Goal: Information Seeking & Learning: Learn about a topic

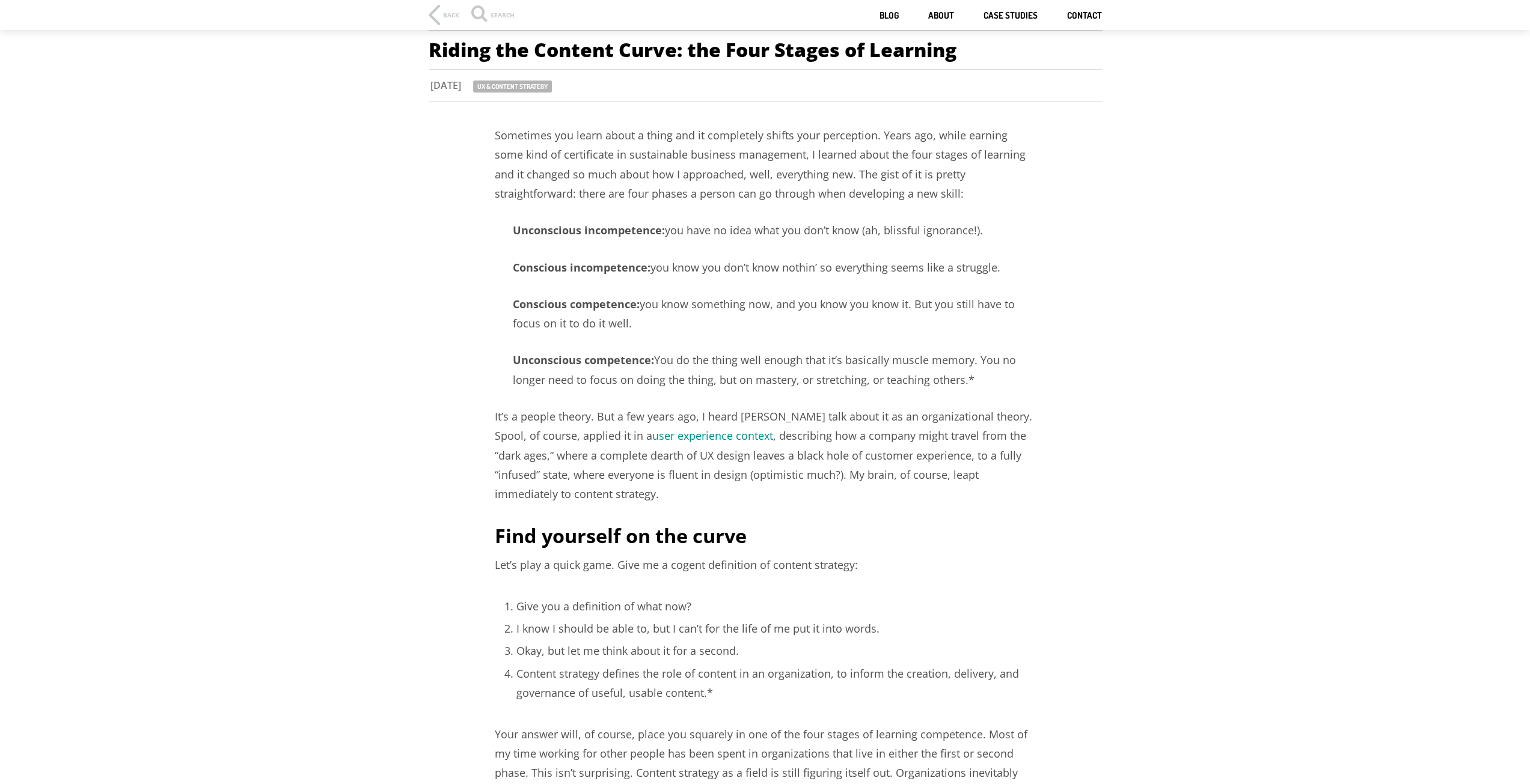
scroll to position [60, 0]
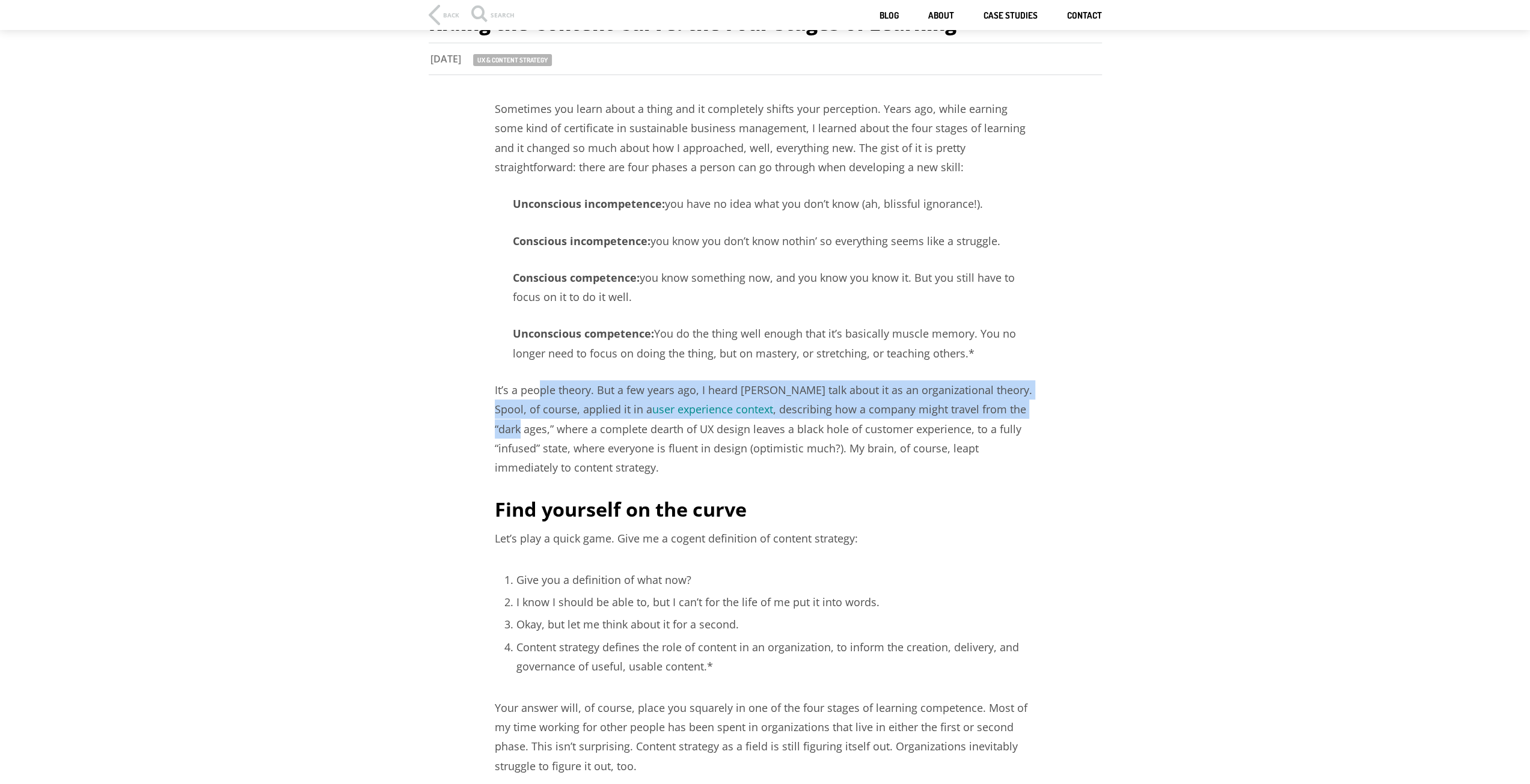
drag, startPoint x: 545, startPoint y: 382, endPoint x: 1033, endPoint y: 402, distance: 488.4
click at [1033, 402] on p "It’s a people theory. But a few years ago, I heard [PERSON_NAME] talk about it …" at bounding box center [765, 428] width 541 height 97
click at [1005, 409] on p "It’s a people theory. But a few years ago, I heard [PERSON_NAME] talk about it …" at bounding box center [765, 428] width 541 height 97
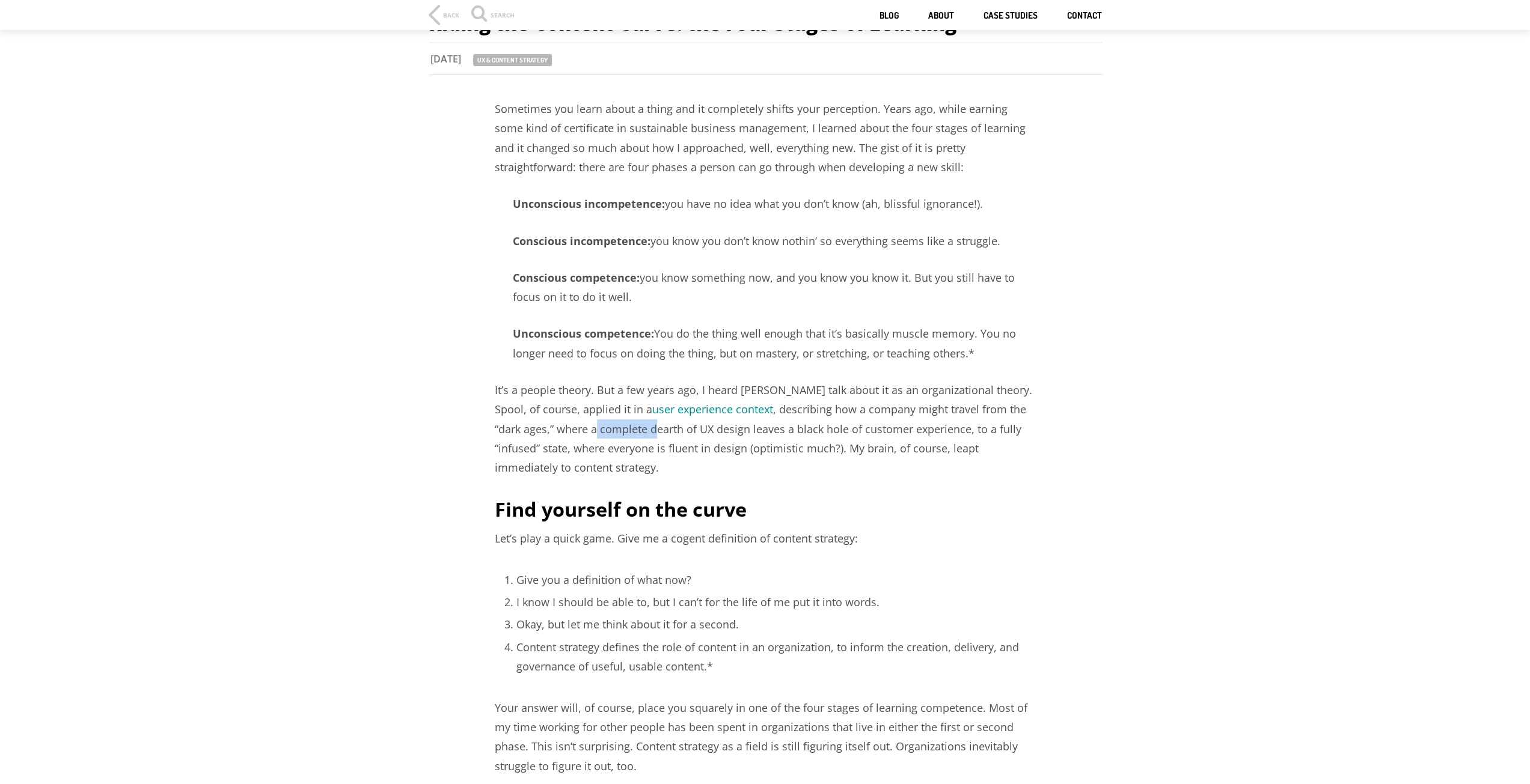
drag, startPoint x: 568, startPoint y: 432, endPoint x: 622, endPoint y: 436, distance: 54.1
click at [624, 436] on p "It’s a people theory. But a few years ago, I heard [PERSON_NAME] talk about it …" at bounding box center [765, 428] width 541 height 97
click at [570, 451] on p "It’s a people theory. But a few years ago, I heard [PERSON_NAME] talk about it …" at bounding box center [765, 428] width 541 height 97
drag, startPoint x: 538, startPoint y: 451, endPoint x: 781, endPoint y: 455, distance: 243.0
click at [781, 455] on p "It’s a people theory. But a few years ago, I heard [PERSON_NAME] talk about it …" at bounding box center [765, 428] width 541 height 97
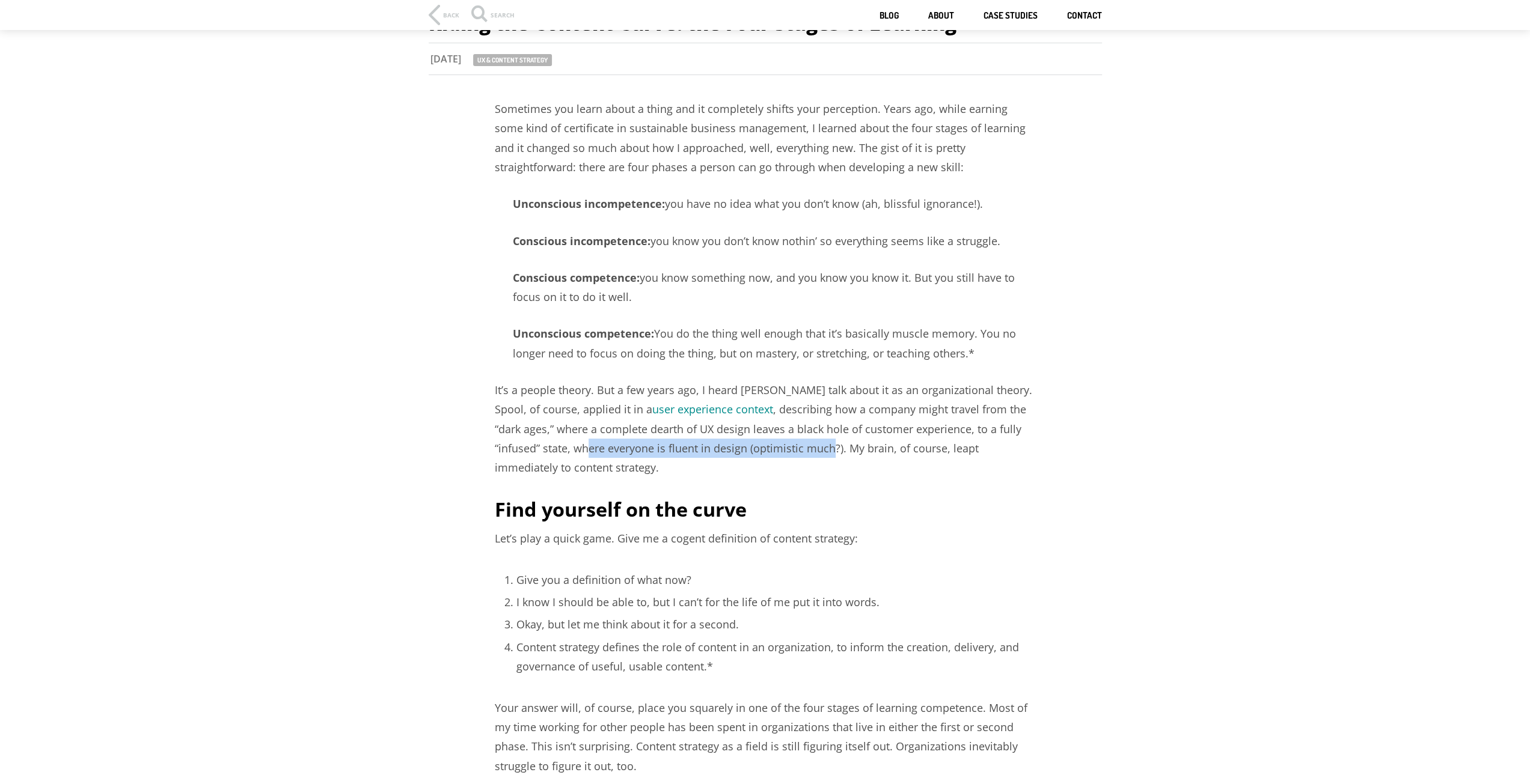
click at [781, 455] on p "It’s a people theory. But a few years ago, I heard [PERSON_NAME] talk about it …" at bounding box center [765, 428] width 541 height 97
drag, startPoint x: 844, startPoint y: 452, endPoint x: 964, endPoint y: 474, distance: 122.0
click at [964, 474] on p "It’s a people theory. But a few years ago, I heard [PERSON_NAME] talk about it …" at bounding box center [765, 428] width 541 height 97
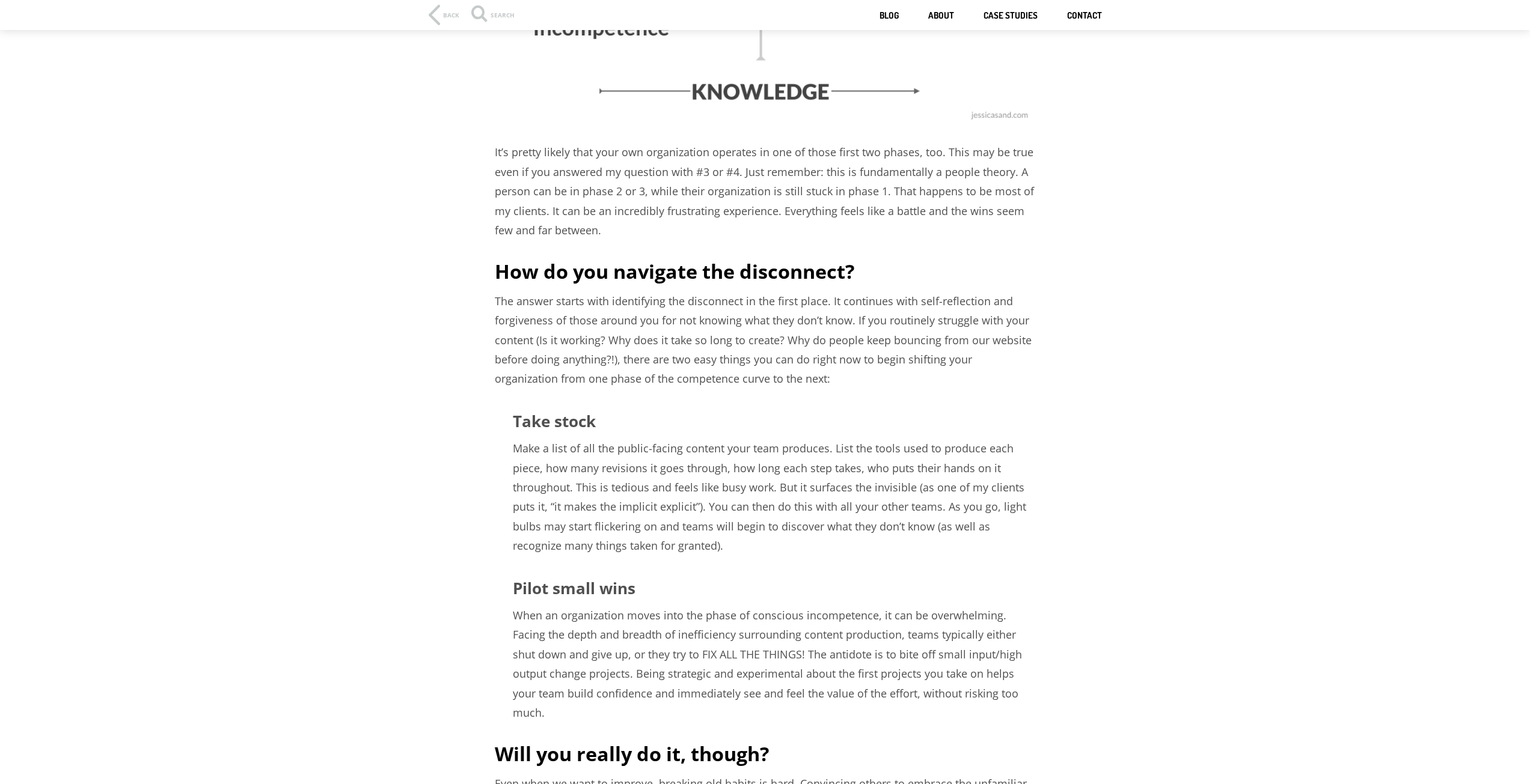
scroll to position [1142, 0]
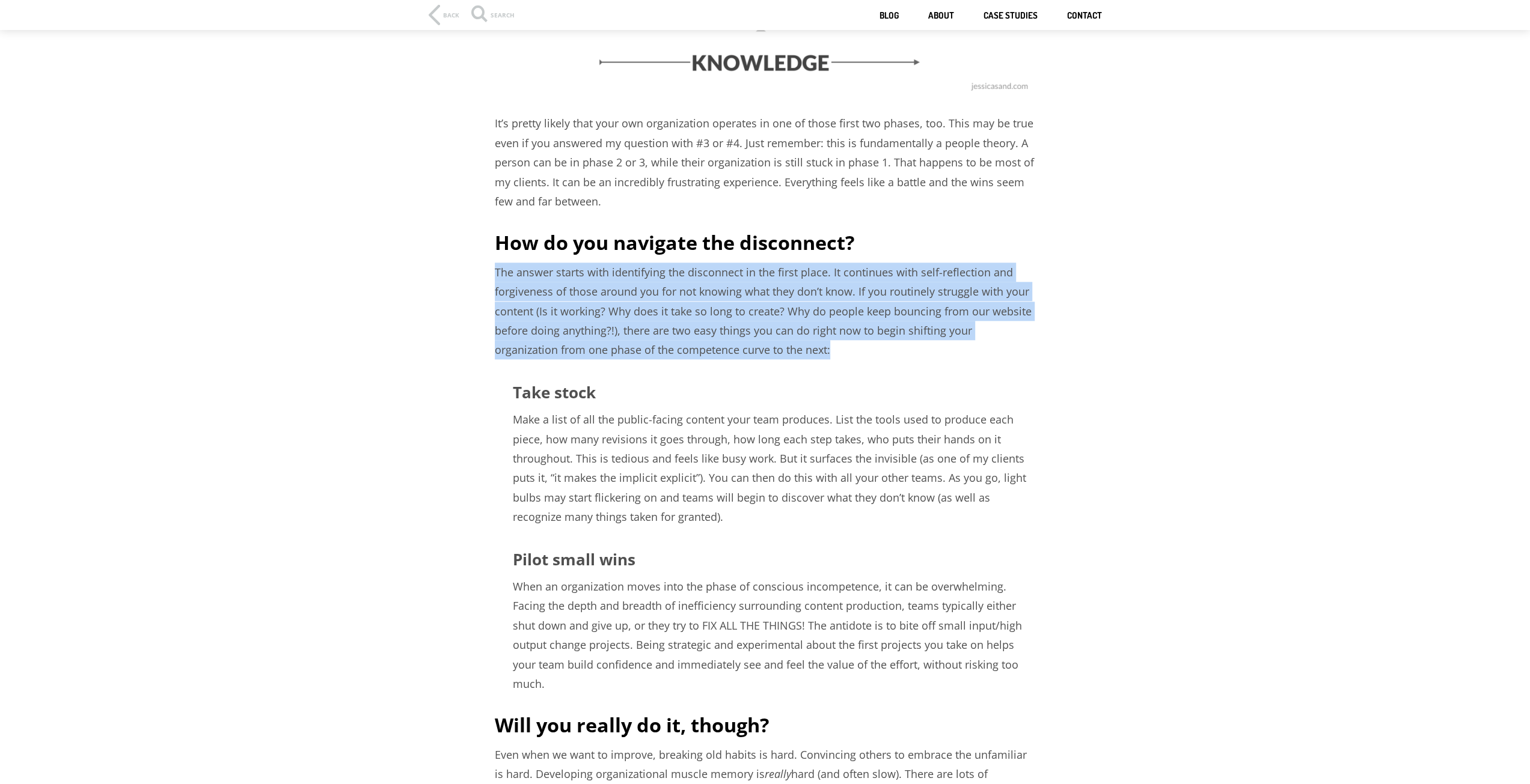
drag, startPoint x: 499, startPoint y: 262, endPoint x: 1024, endPoint y: 352, distance: 532.7
click at [1025, 356] on p "The answer starts with identifying the disconnect in the first place. It contin…" at bounding box center [765, 311] width 541 height 97
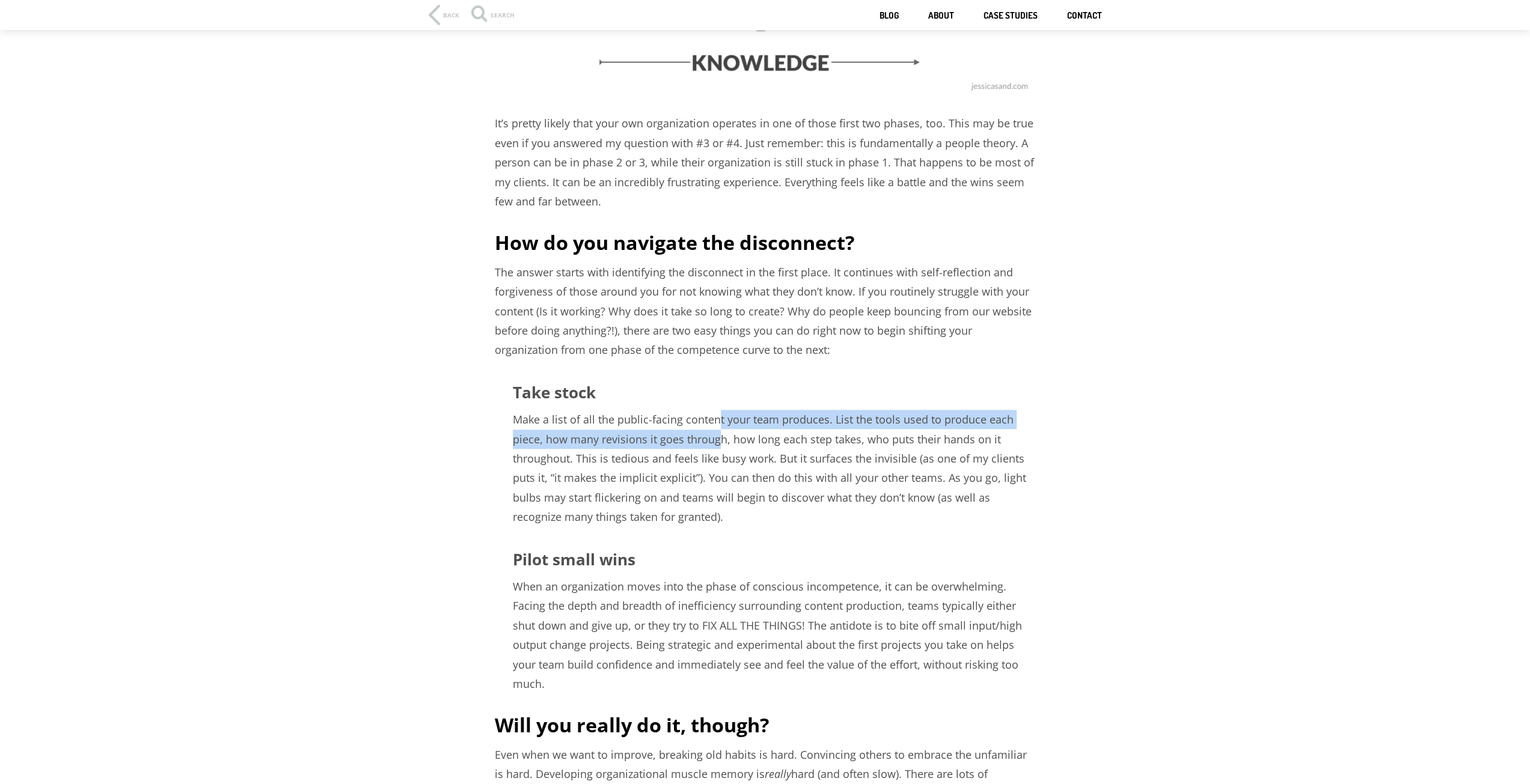
click at [715, 432] on p "Make a list of all the public-facing content your team produces. List the tools…" at bounding box center [765, 468] width 541 height 117
